Goal: Information Seeking & Learning: Learn about a topic

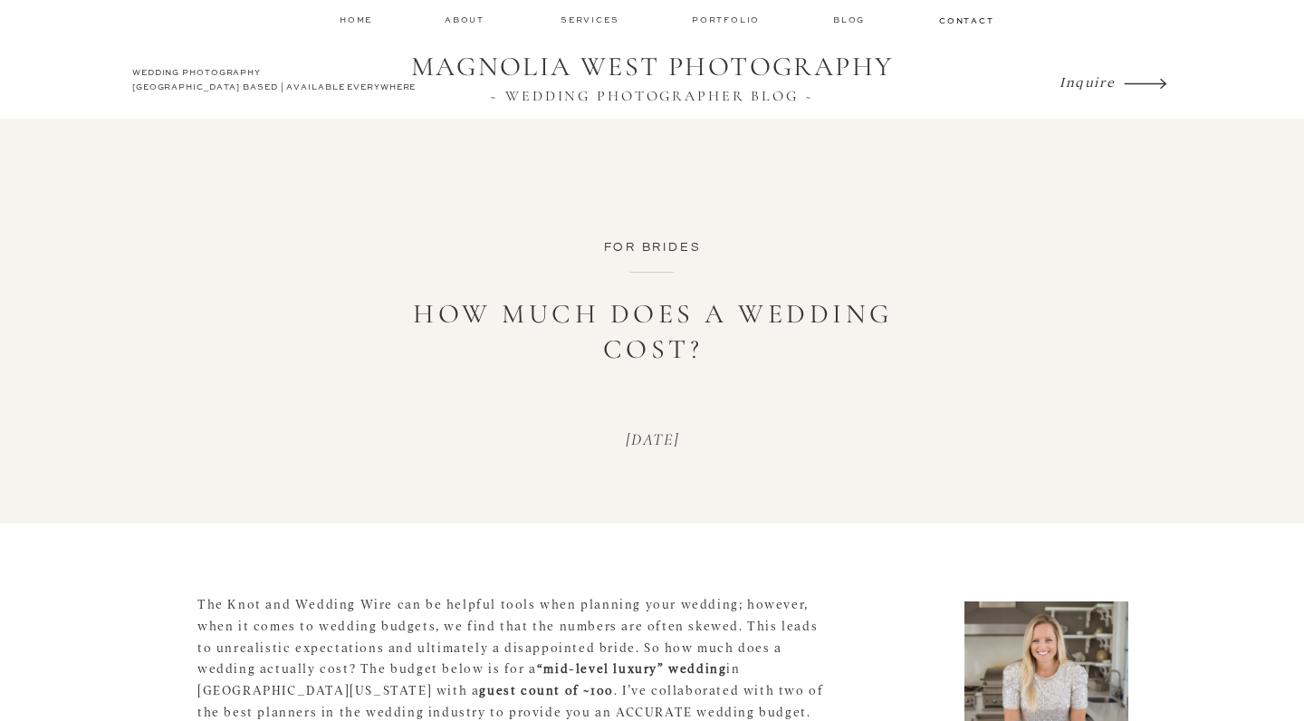
scroll to position [858, 0]
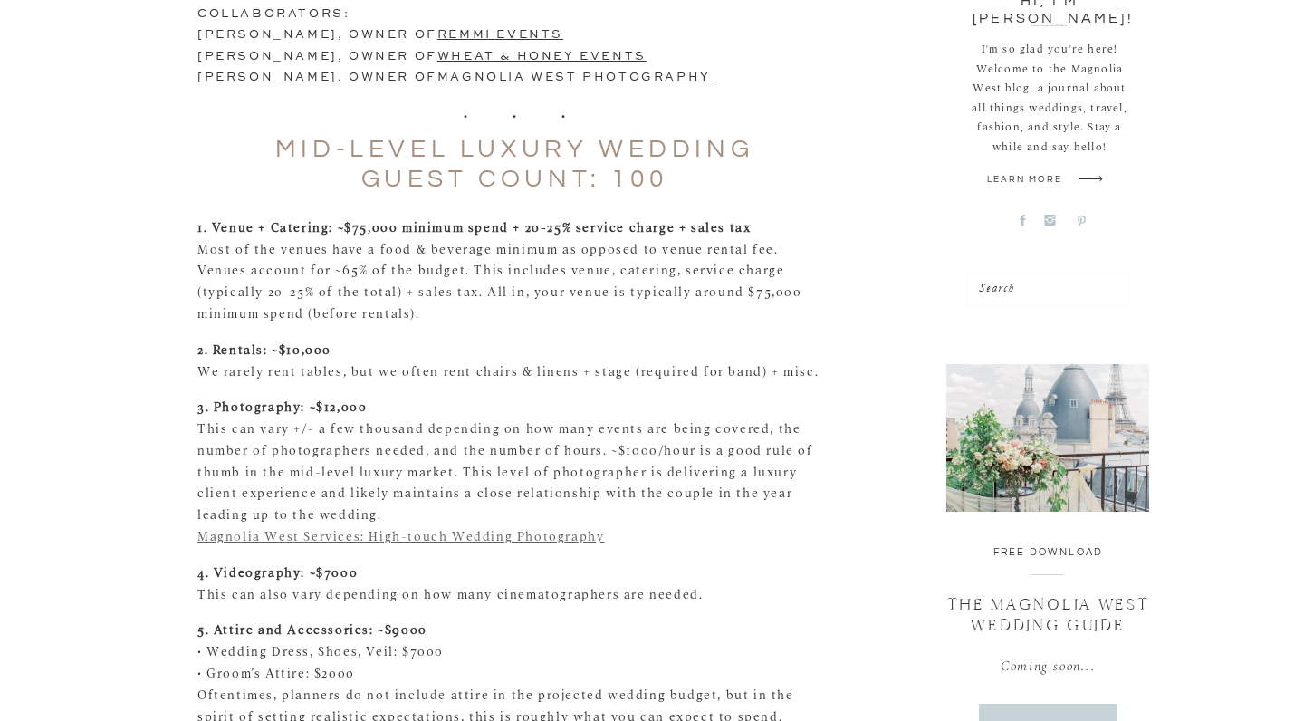
click at [406, 528] on link "Magnolia West Services: High-touch Wedding Photography" at bounding box center [400, 535] width 407 height 14
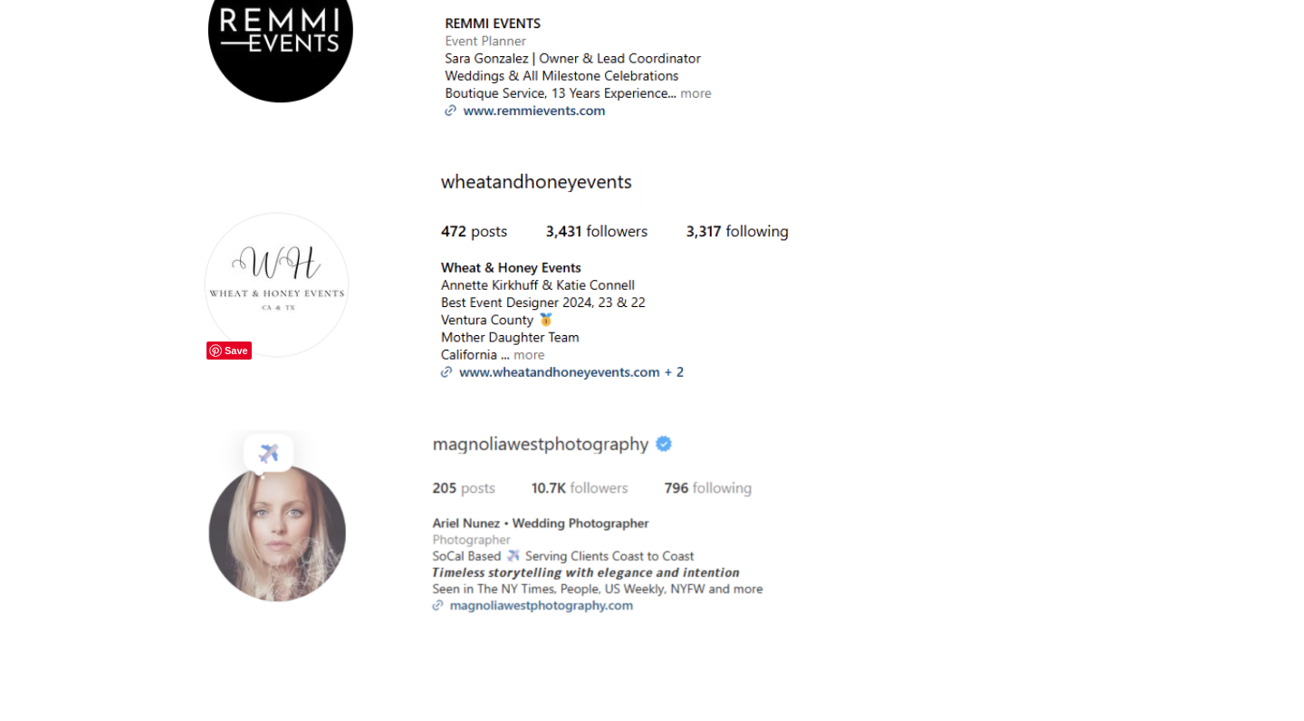
scroll to position [3315, 0]
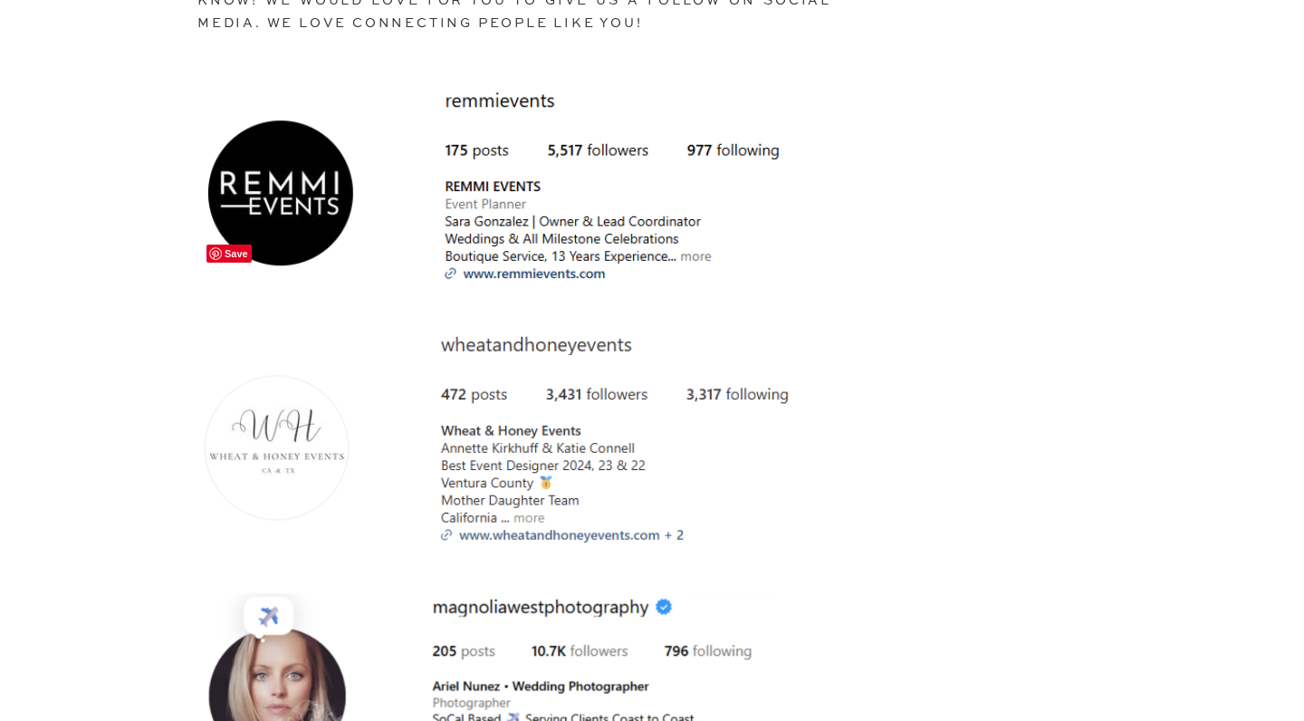
click at [517, 331] on img at bounding box center [496, 443] width 599 height 225
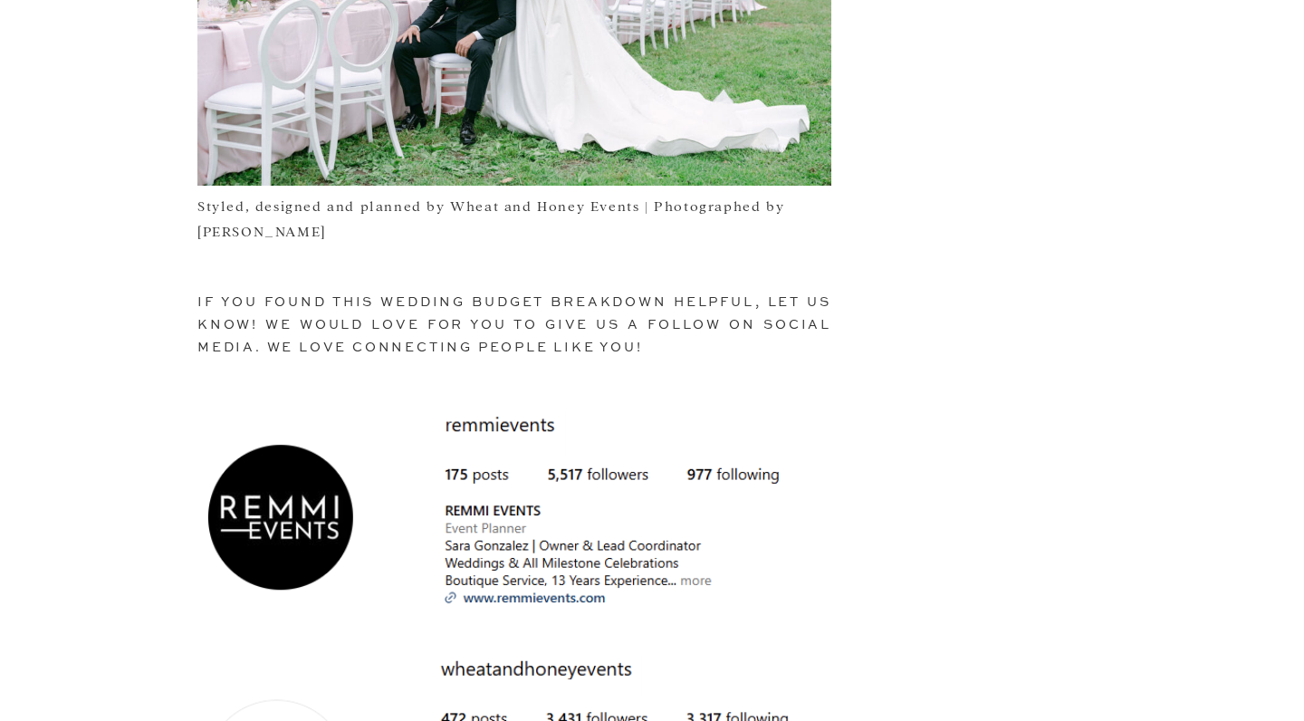
scroll to position [2440, 0]
